Goal: Task Accomplishment & Management: Use online tool/utility

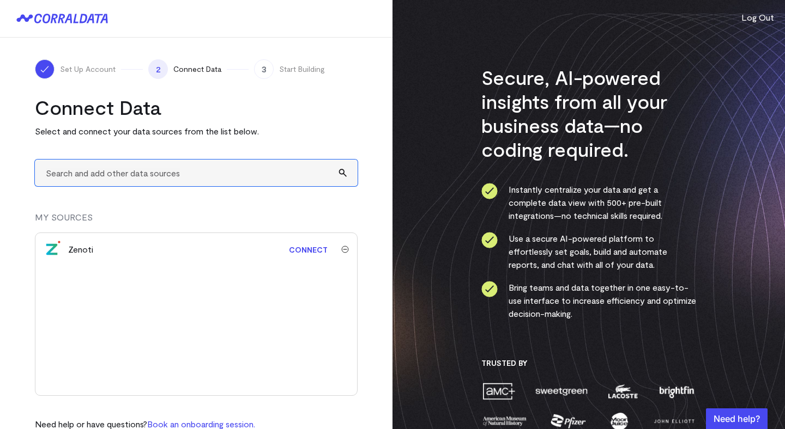
click at [142, 166] on input "text" at bounding box center [196, 173] width 323 height 27
type input "google"
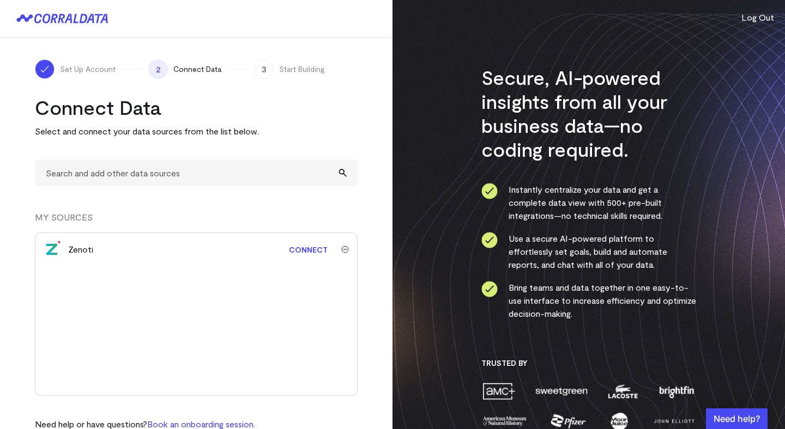
click at [381, 204] on div "Set Up Account 2 Connect Data 3 Start Building Connect Data Select and connect …" at bounding box center [196, 253] width 392 height 431
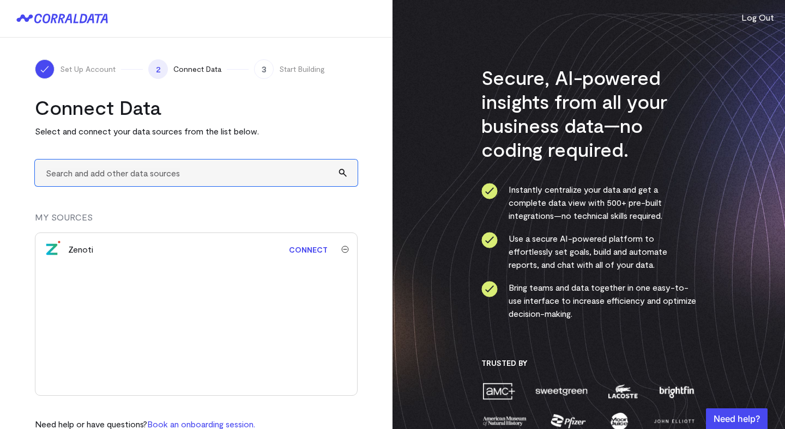
click at [213, 173] on input "text" at bounding box center [196, 173] width 323 height 27
type input "fsdf"
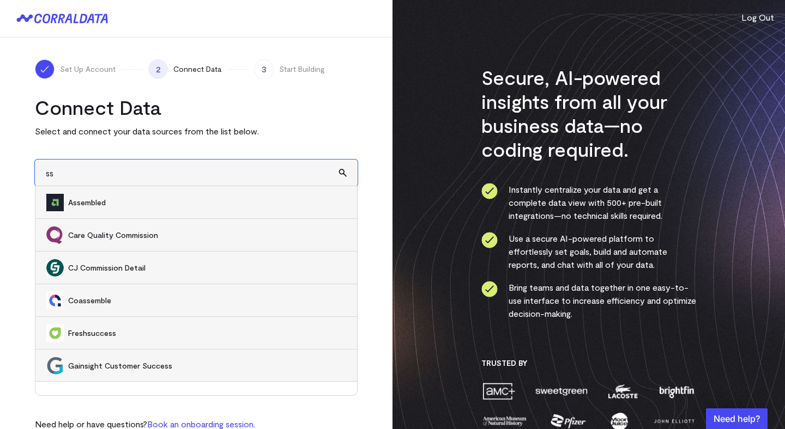
type input "s"
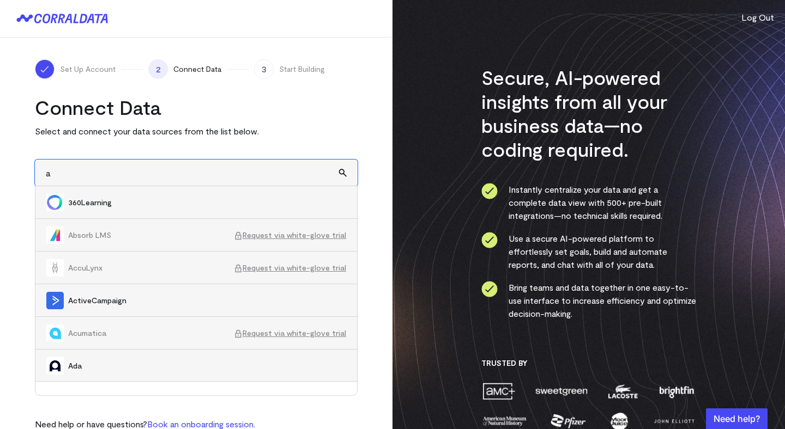
type input "a"
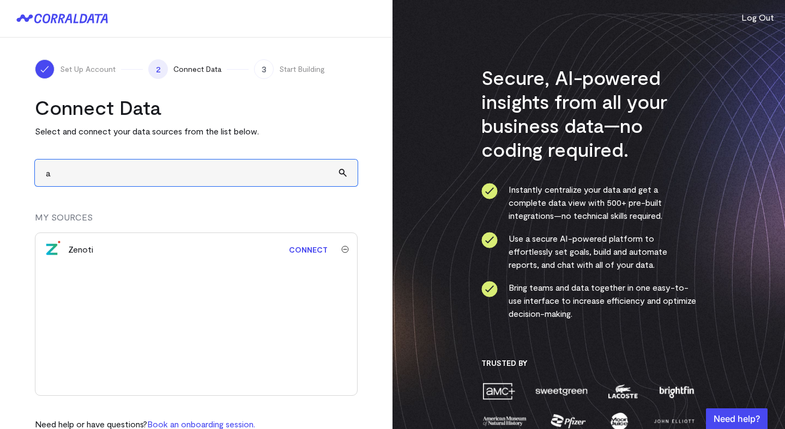
click at [203, 171] on input "a" at bounding box center [196, 173] width 323 height 27
drag, startPoint x: 94, startPoint y: 173, endPoint x: 31, endPoint y: 166, distance: 64.2
click at [31, 166] on div "Set Up Account 2 Connect Data 3 Start Building Connect Data Select and connect …" at bounding box center [196, 253] width 392 height 431
type input "j"
type input "fsdfs"
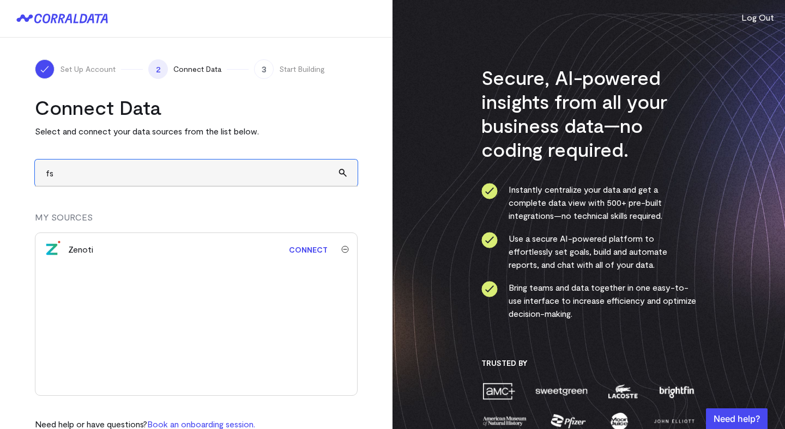
type input "f"
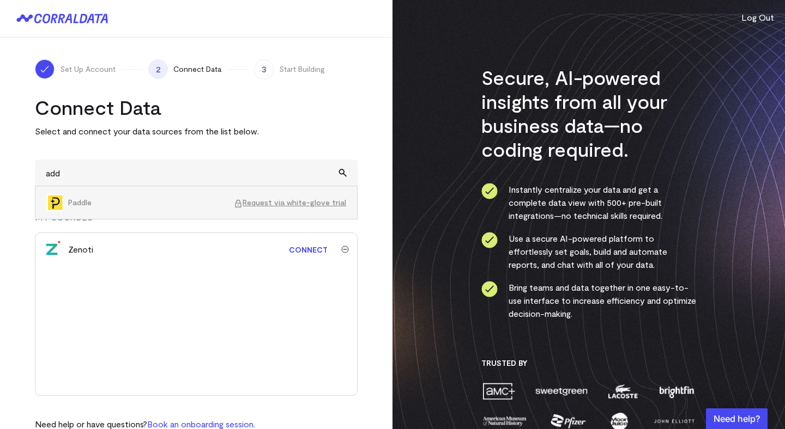
click at [296, 203] on span "Request via white-glove trial" at bounding box center [290, 202] width 112 height 11
type input "PaddleRequest via white-glove trial"
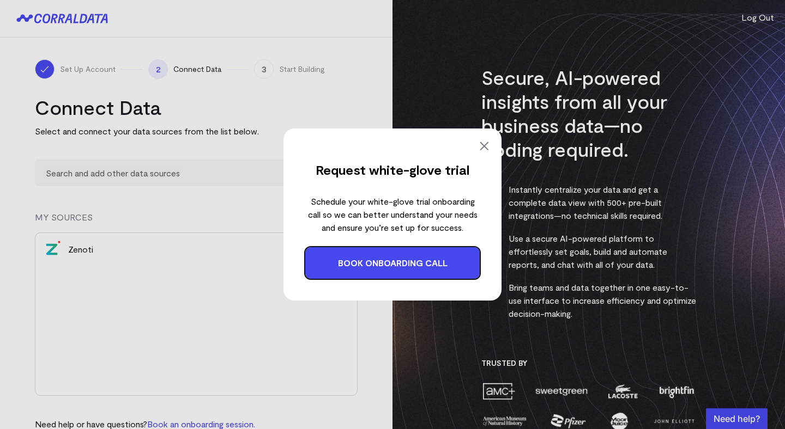
click at [483, 146] on img at bounding box center [483, 146] width 13 height 13
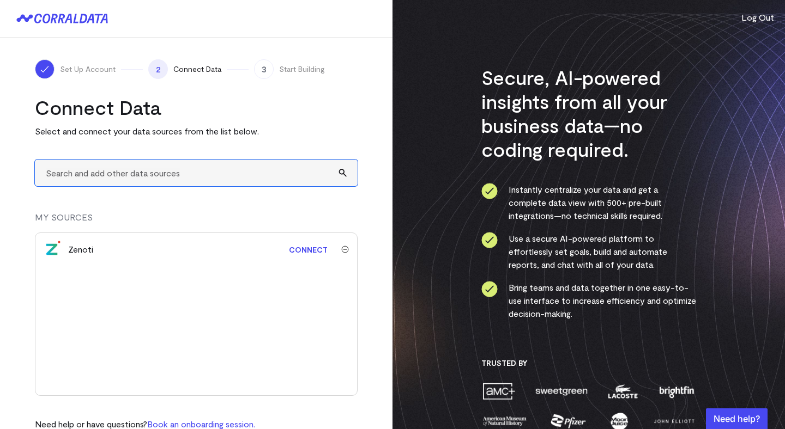
click at [275, 174] on input "text" at bounding box center [196, 173] width 323 height 27
type input "f"
type input "req"
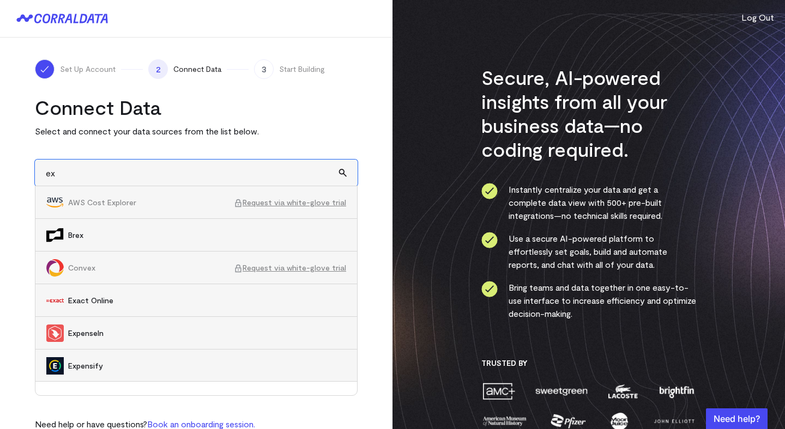
type input "e"
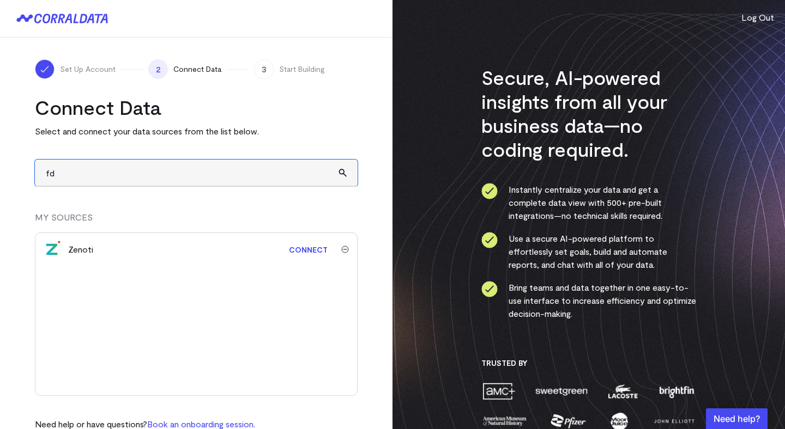
type input "fdf"
drag, startPoint x: 71, startPoint y: 174, endPoint x: 34, endPoint y: 173, distance: 37.6
click at [34, 173] on div "Set Up Account 2 Connect Data 3 Start Building Connect Data Select and connect …" at bounding box center [196, 253] width 392 height 431
type input "j"
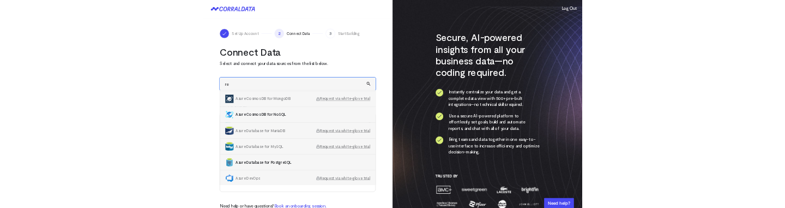
scroll to position [261, 0]
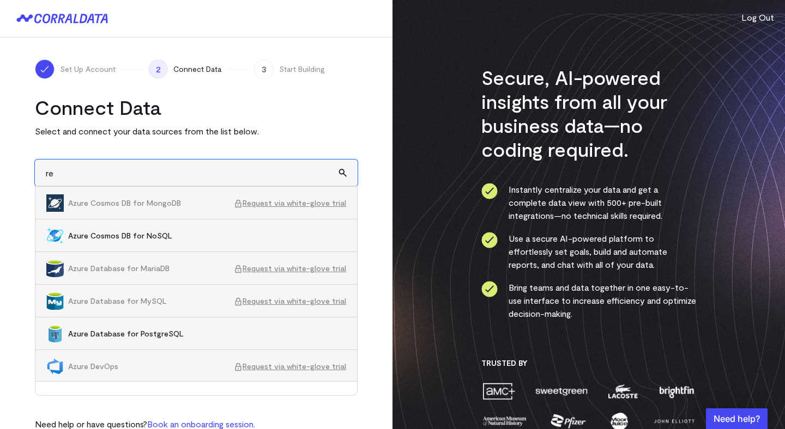
type input "re"
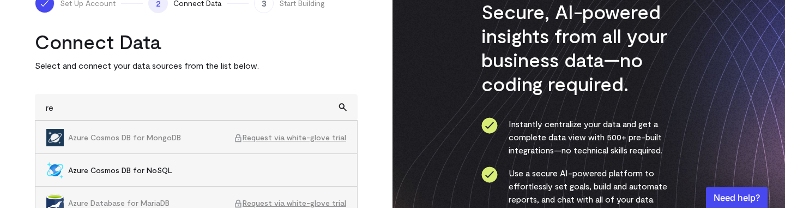
scroll to position [72, 0]
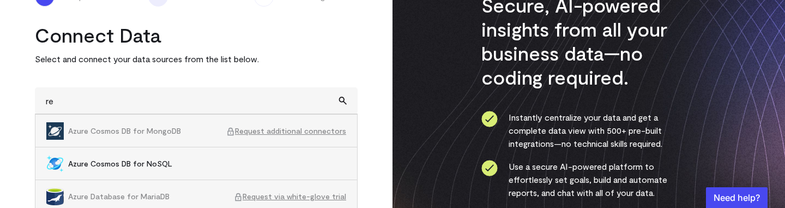
click at [405, 158] on div "Secure, AI-powered insights from all your business data—no coding required. Ins…" at bounding box center [588, 162] width 392 height 468
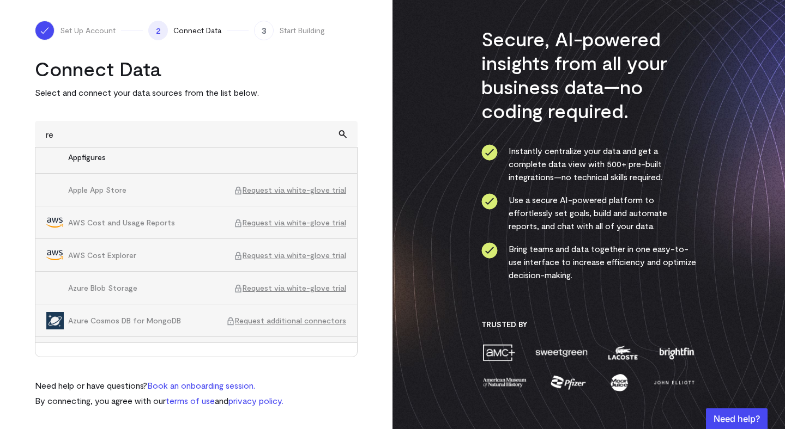
scroll to position [0, 0]
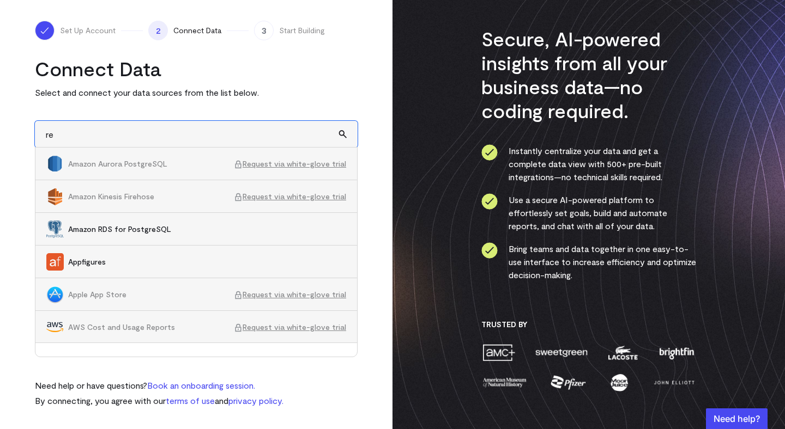
drag, startPoint x: 185, startPoint y: 131, endPoint x: 37, endPoint y: 134, distance: 147.7
click at [37, 134] on input "re" at bounding box center [196, 134] width 323 height 27
